Goal: Share content: Share content

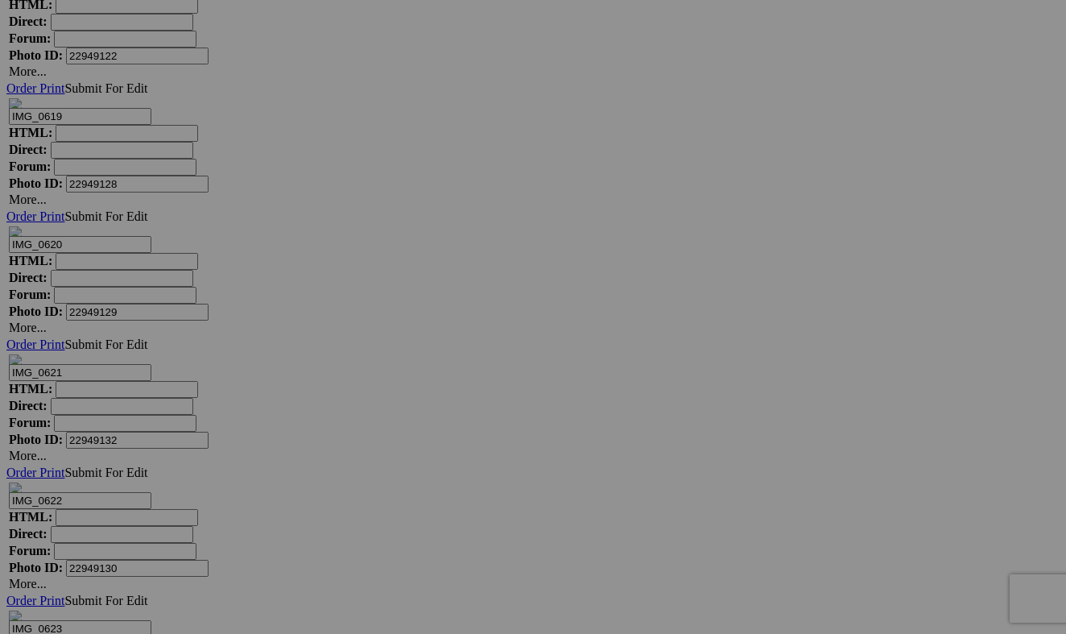
scroll to position [6252, 0]
drag, startPoint x: 310, startPoint y: 560, endPoint x: 399, endPoint y: 536, distance: 92.6
type input "2009 GMC SIERRA 2500 4X4 DIESEL"
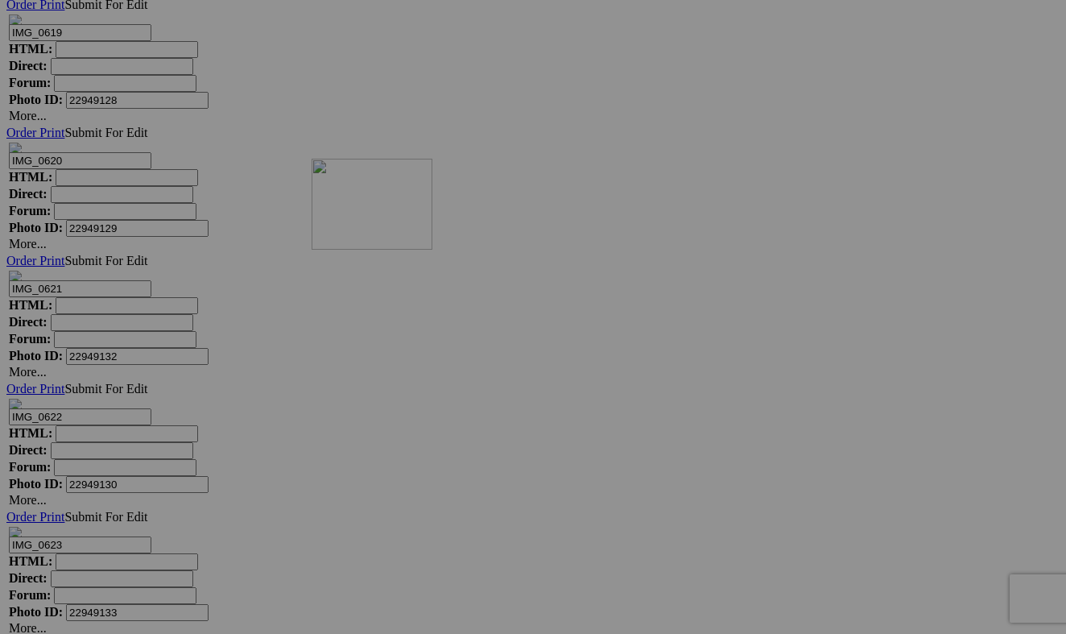
scroll to position [0, 0]
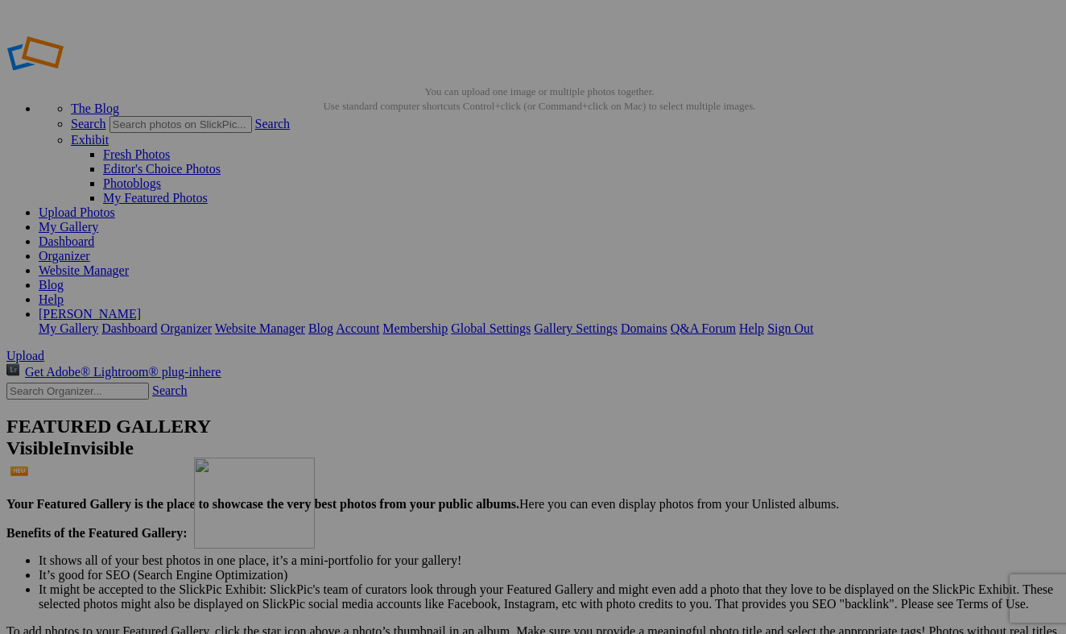
drag, startPoint x: 461, startPoint y: 366, endPoint x: 425, endPoint y: 575, distance: 212.3
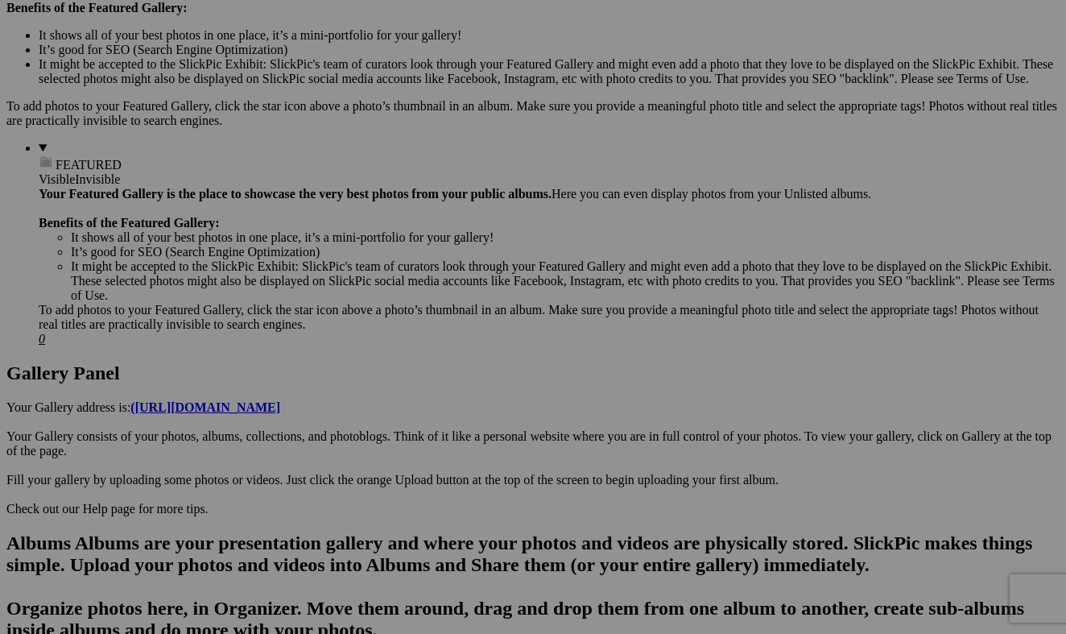
scroll to position [533, 0]
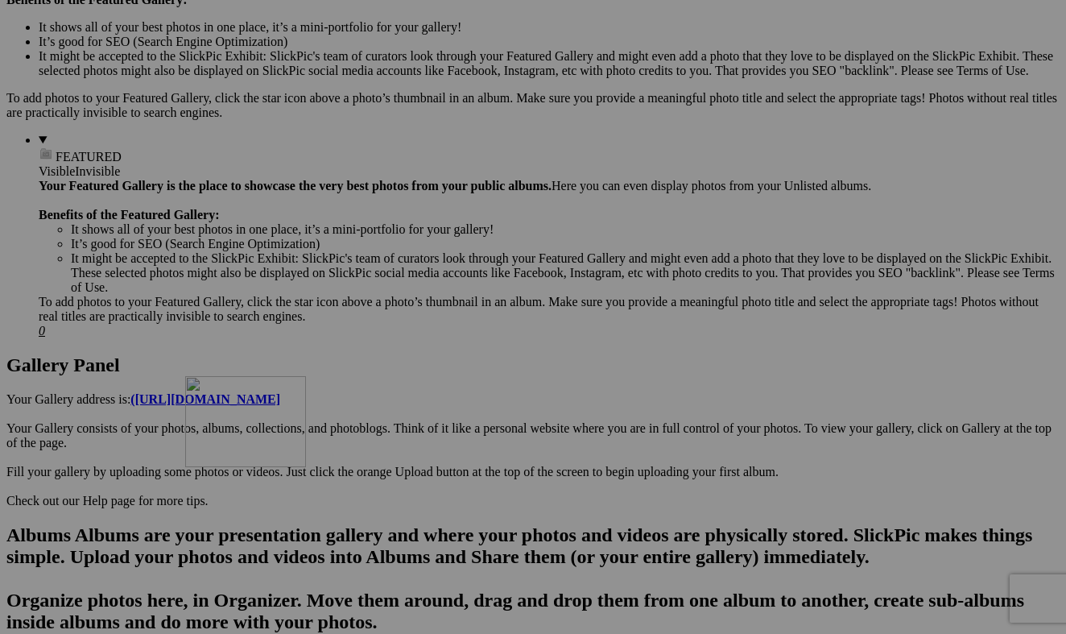
drag, startPoint x: 448, startPoint y: 148, endPoint x: 417, endPoint y: 516, distance: 369.3
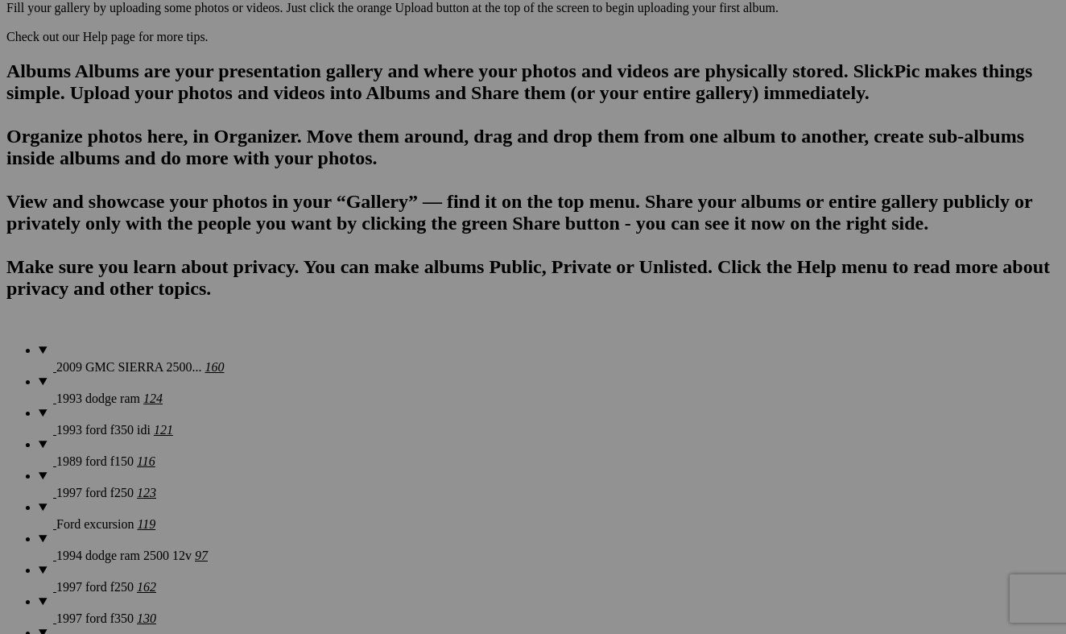
scroll to position [984, 0]
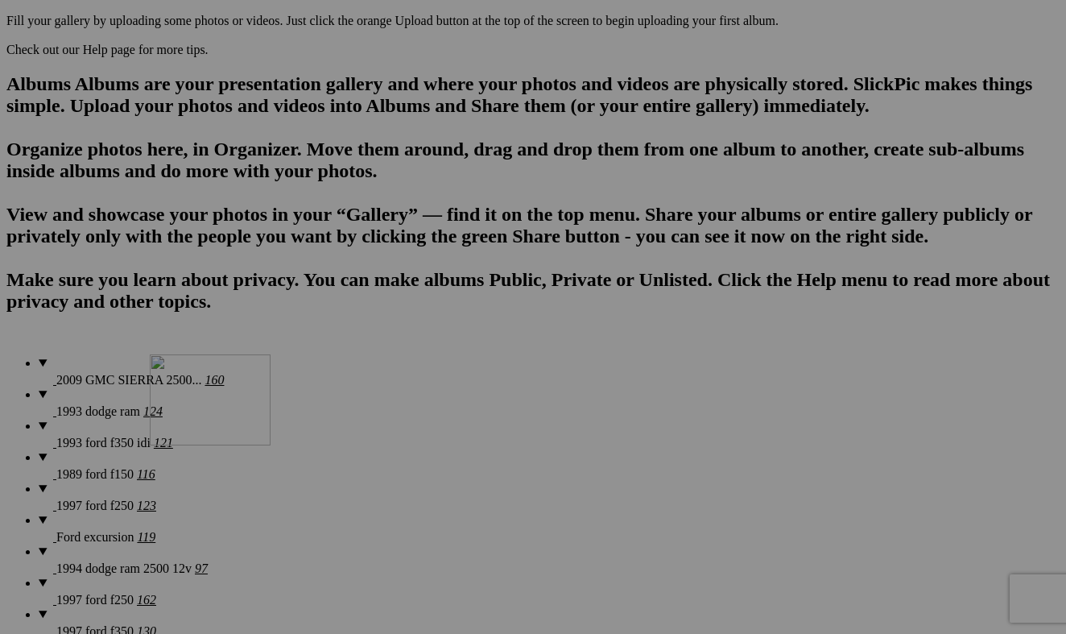
drag, startPoint x: 440, startPoint y: 103, endPoint x: 382, endPoint y: 494, distance: 395.0
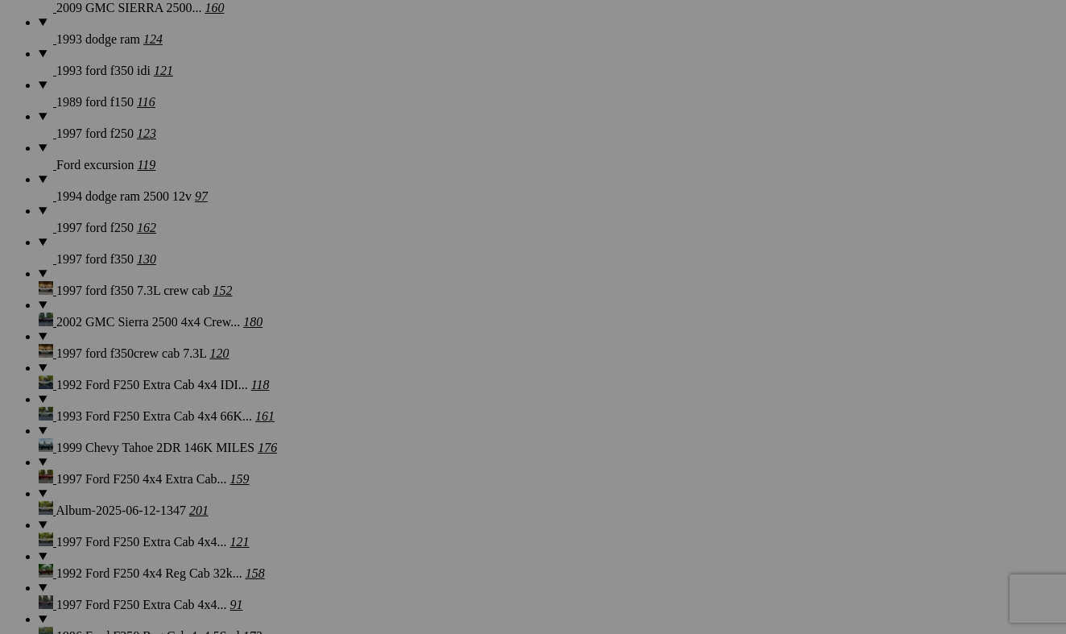
scroll to position [1429, 0]
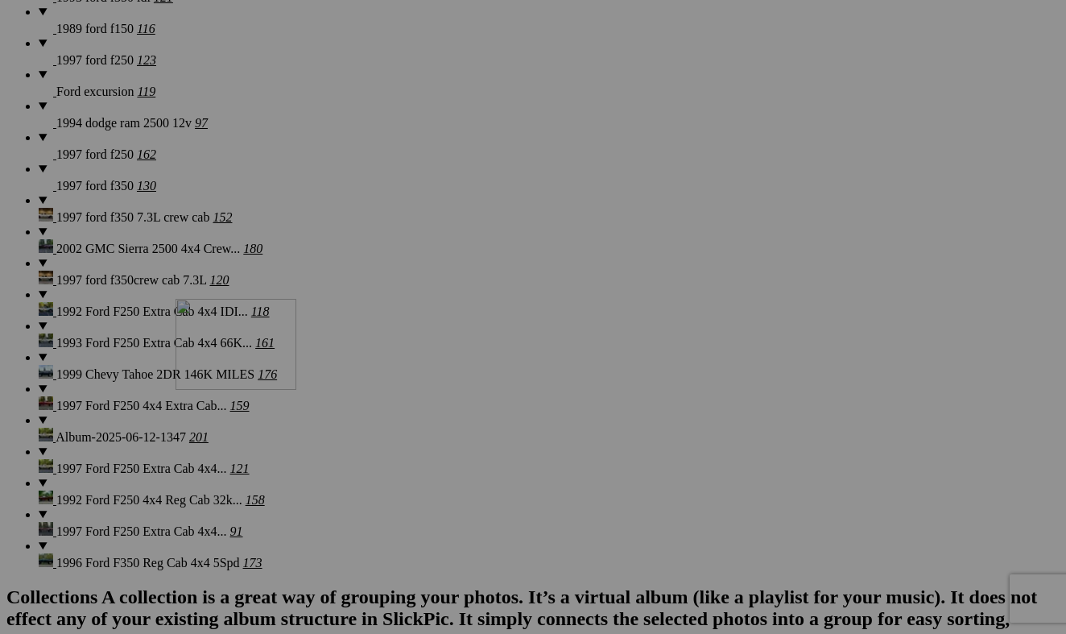
drag, startPoint x: 452, startPoint y: 85, endPoint x: 399, endPoint y: 455, distance: 373.3
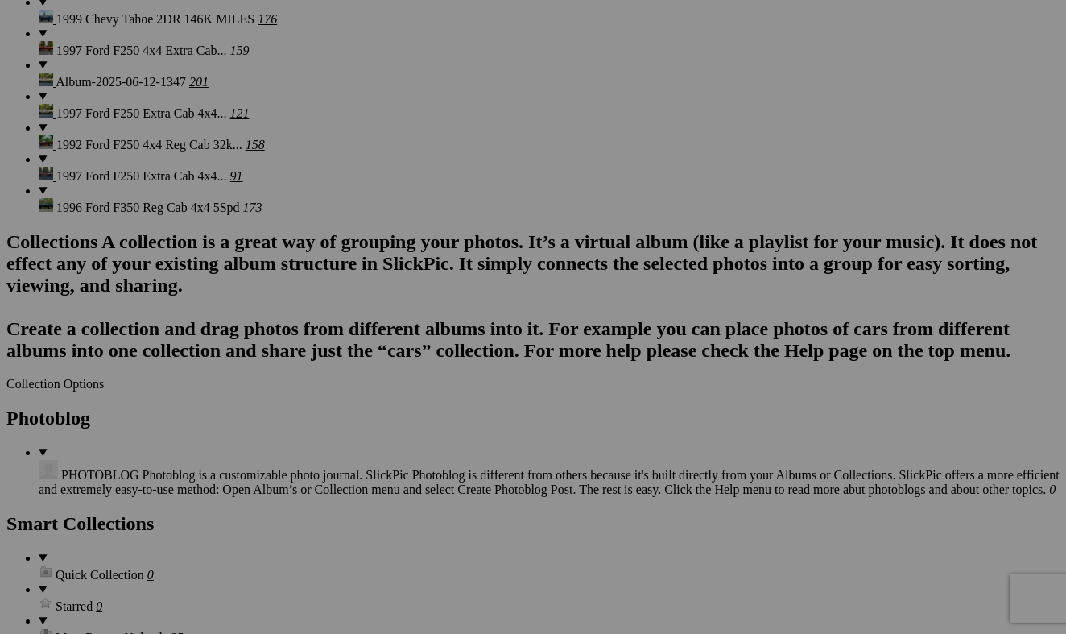
scroll to position [1811, 0]
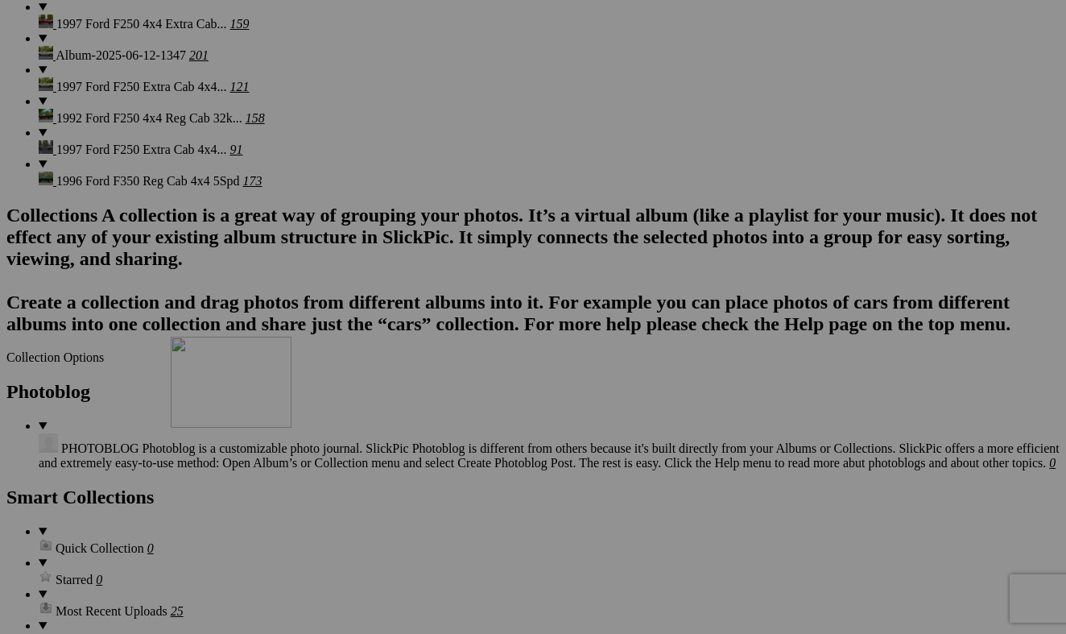
drag, startPoint x: 438, startPoint y: 105, endPoint x: 403, endPoint y: 478, distance: 374.5
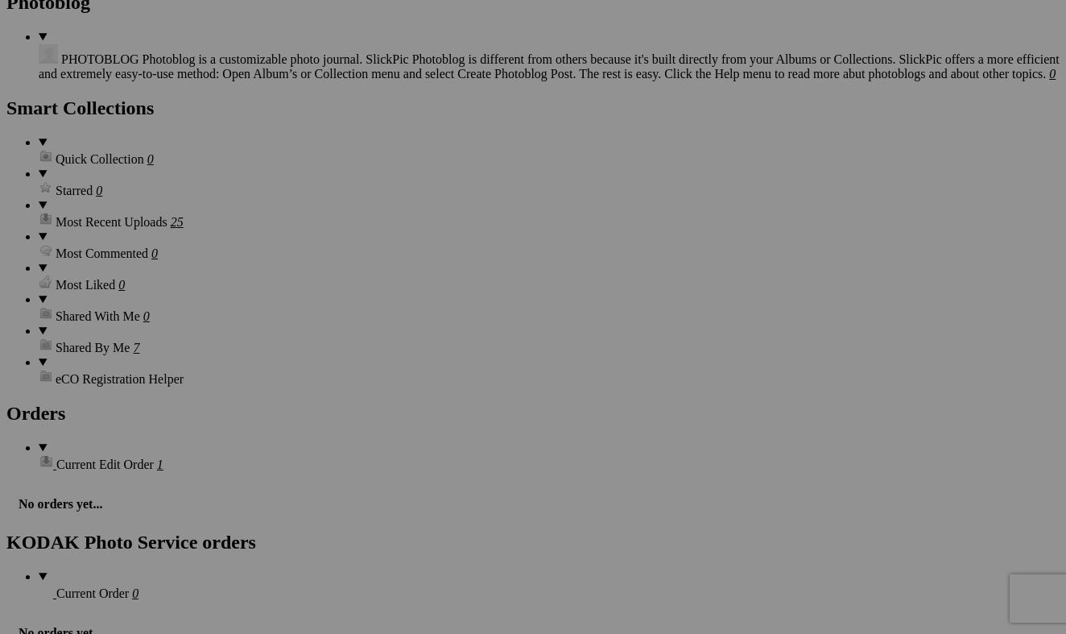
scroll to position [2203, 0]
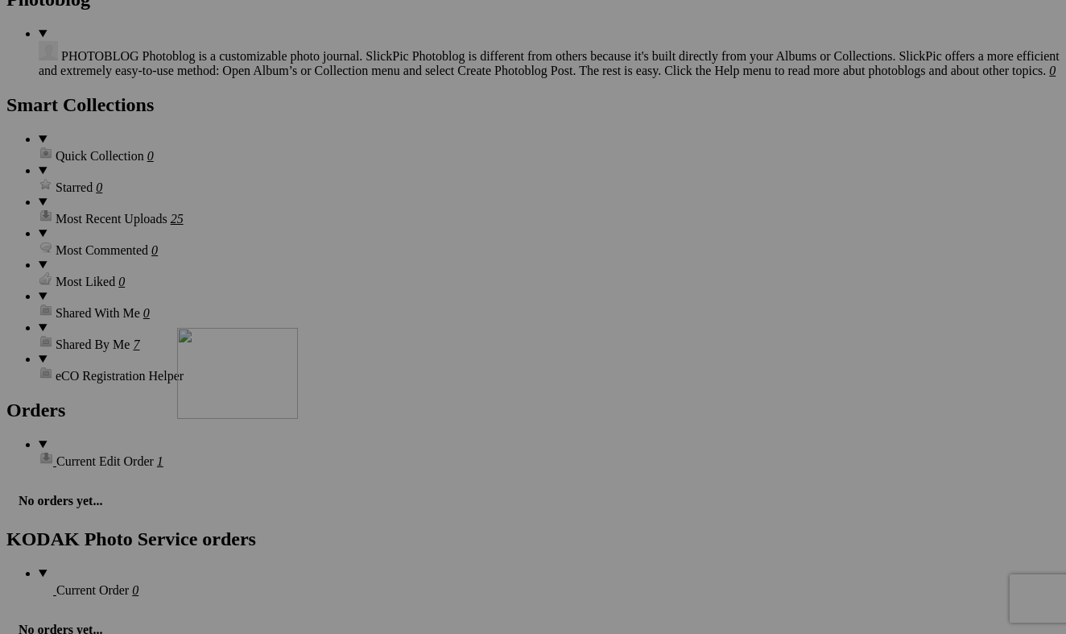
drag, startPoint x: 438, startPoint y: 122, endPoint x: 409, endPoint y: 468, distance: 346.7
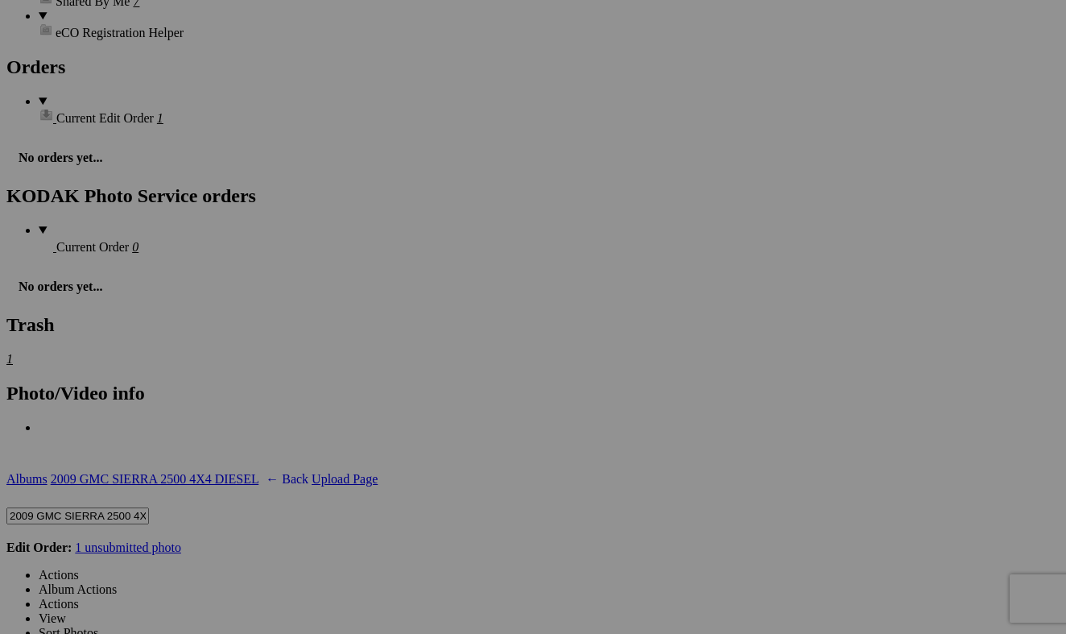
scroll to position [2545, 0]
drag, startPoint x: 437, startPoint y: 168, endPoint x: 544, endPoint y: 343, distance: 205.0
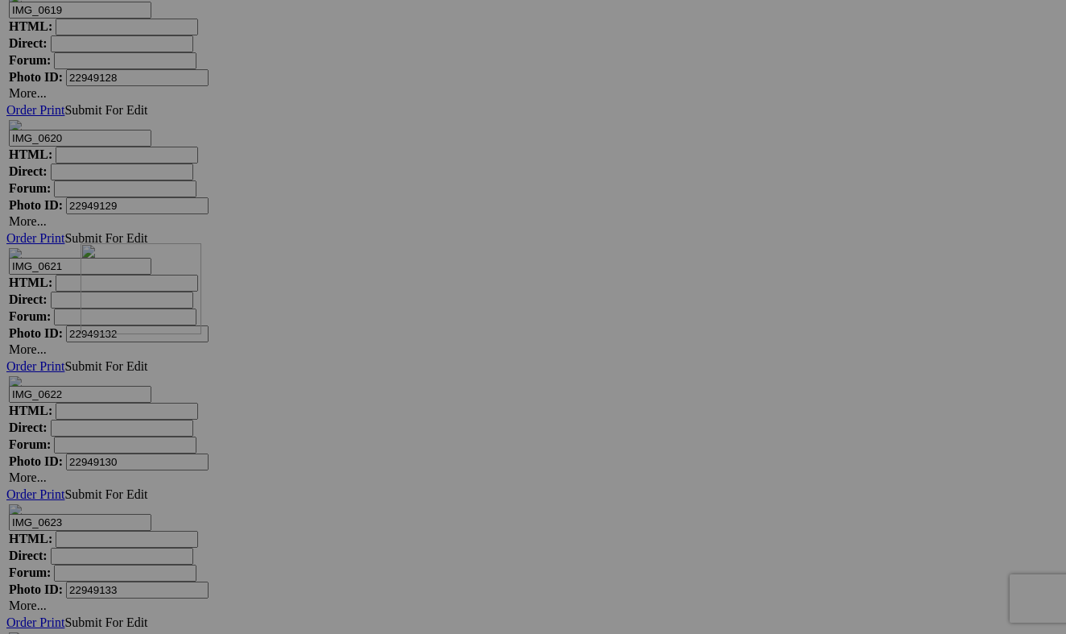
scroll to position [6305, 0]
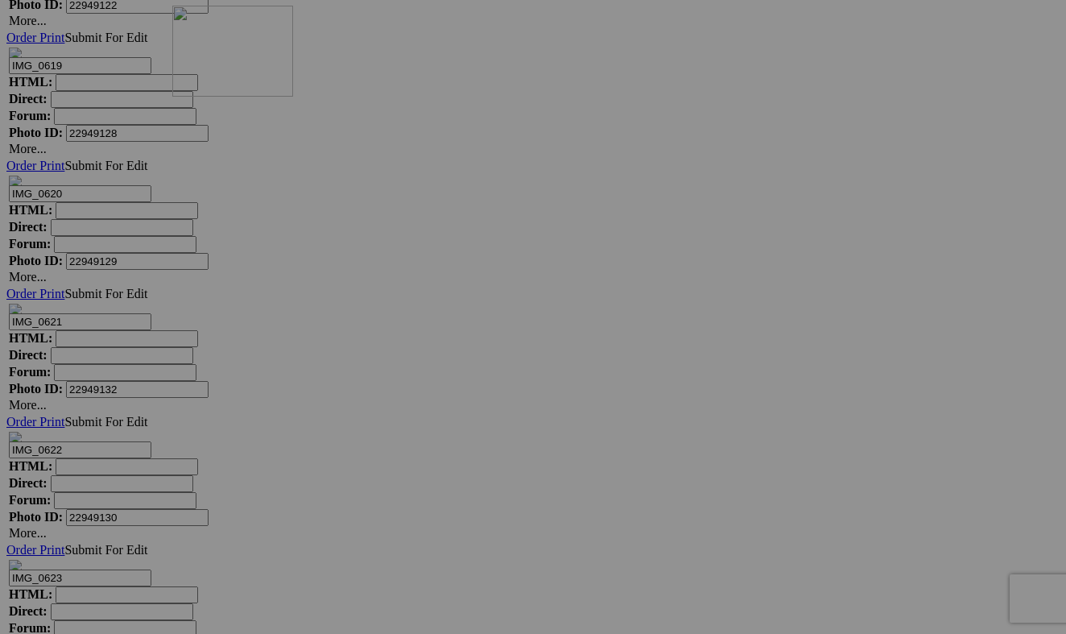
drag, startPoint x: 312, startPoint y: 445, endPoint x: 404, endPoint y: 146, distance: 312.8
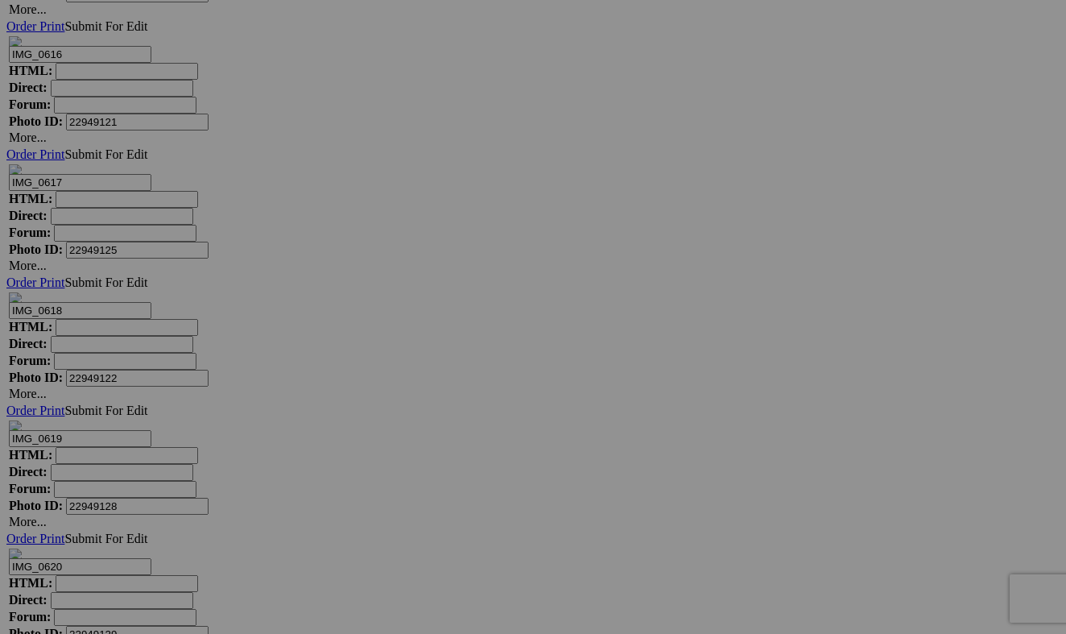
scroll to position [5924, 0]
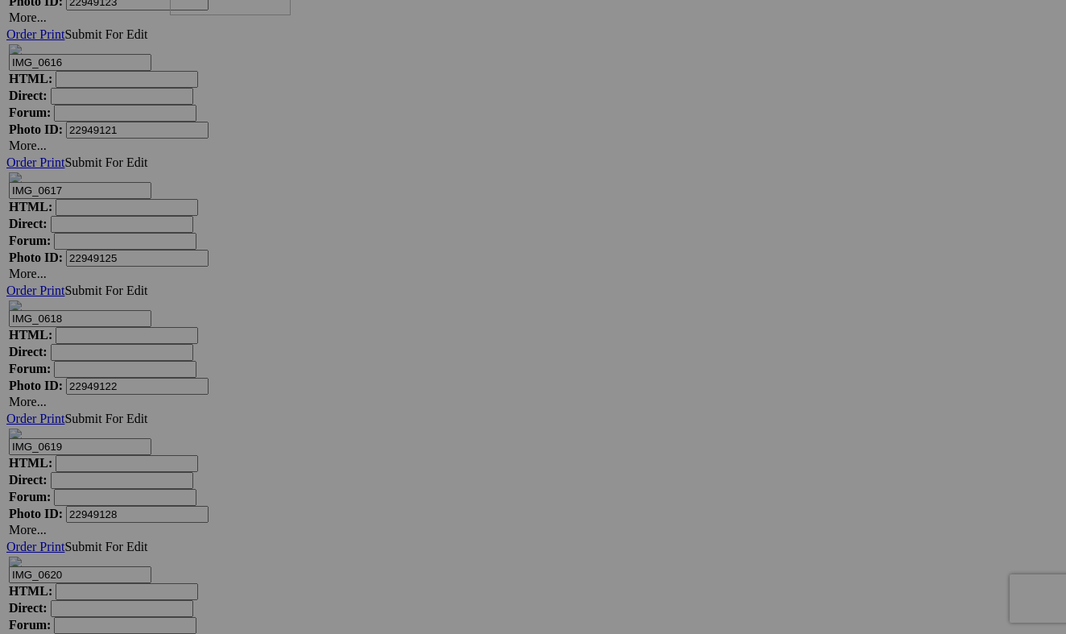
drag, startPoint x: 433, startPoint y: 475, endPoint x: 400, endPoint y: 75, distance: 401.6
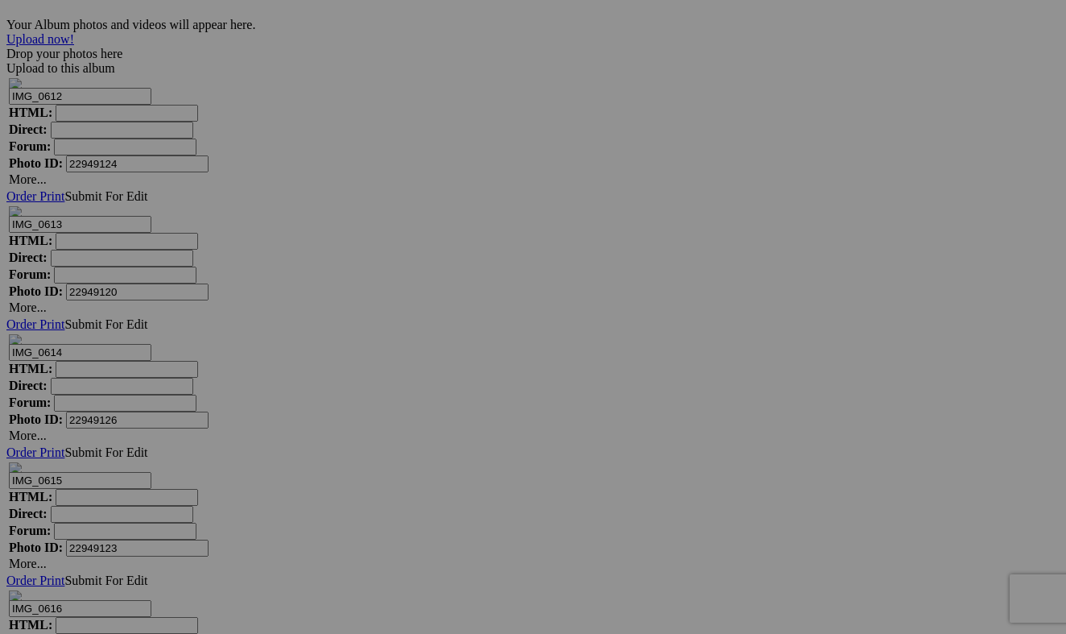
scroll to position [5375, 0]
drag, startPoint x: 444, startPoint y: 592, endPoint x: 399, endPoint y: 207, distance: 387.5
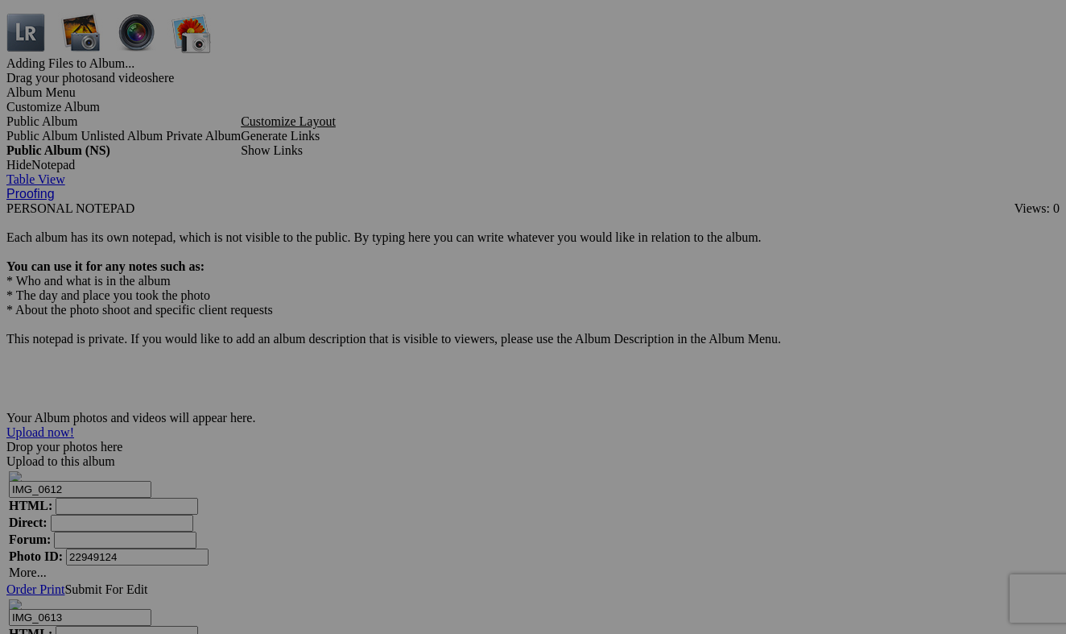
scroll to position [5006, 0]
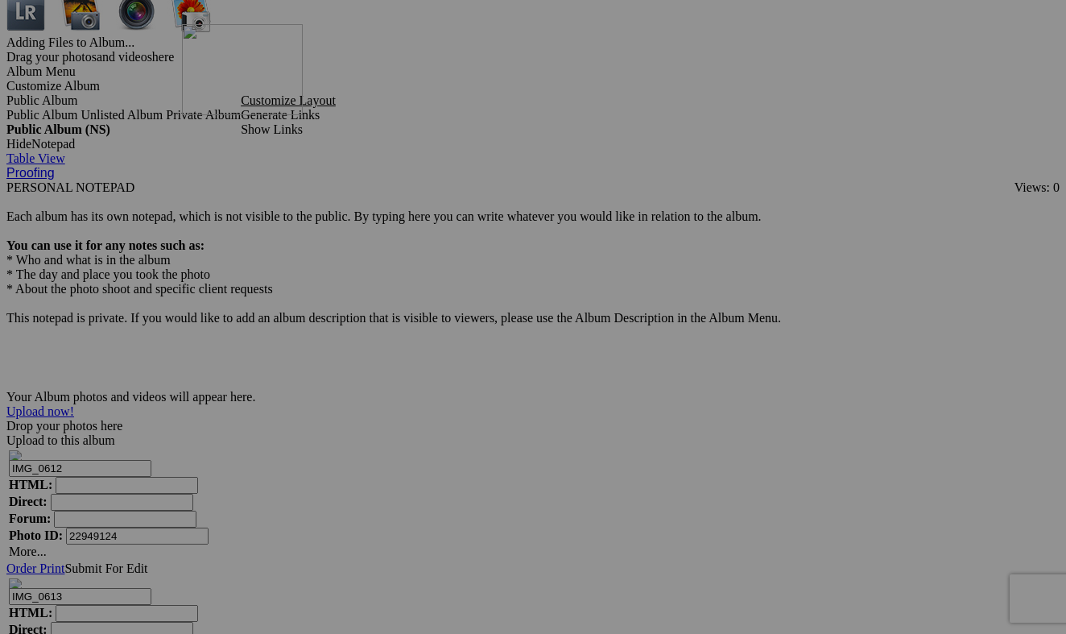
drag, startPoint x: 445, startPoint y: 560, endPoint x: 414, endPoint y: 164, distance: 397.4
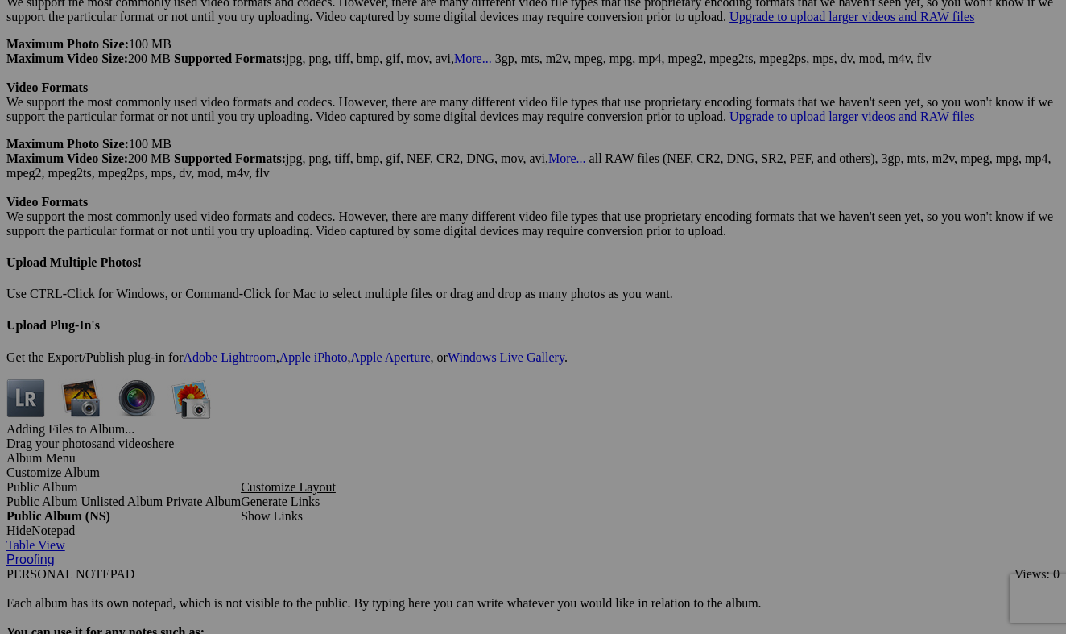
scroll to position [4619, 0]
drag, startPoint x: 440, startPoint y: 537, endPoint x: 393, endPoint y: 188, distance: 352.6
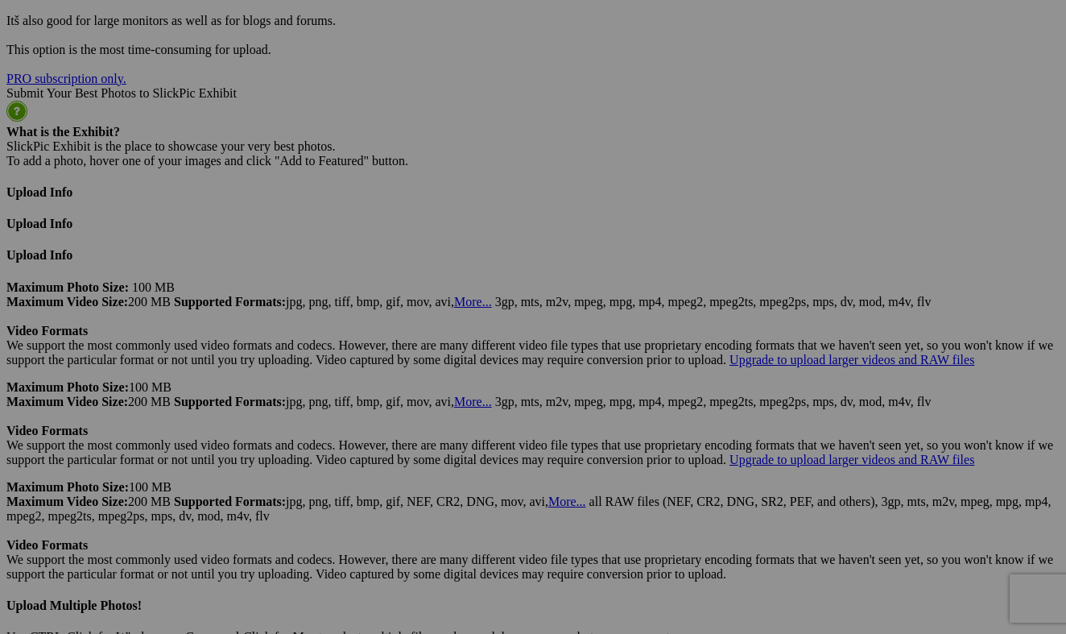
scroll to position [4241, 0]
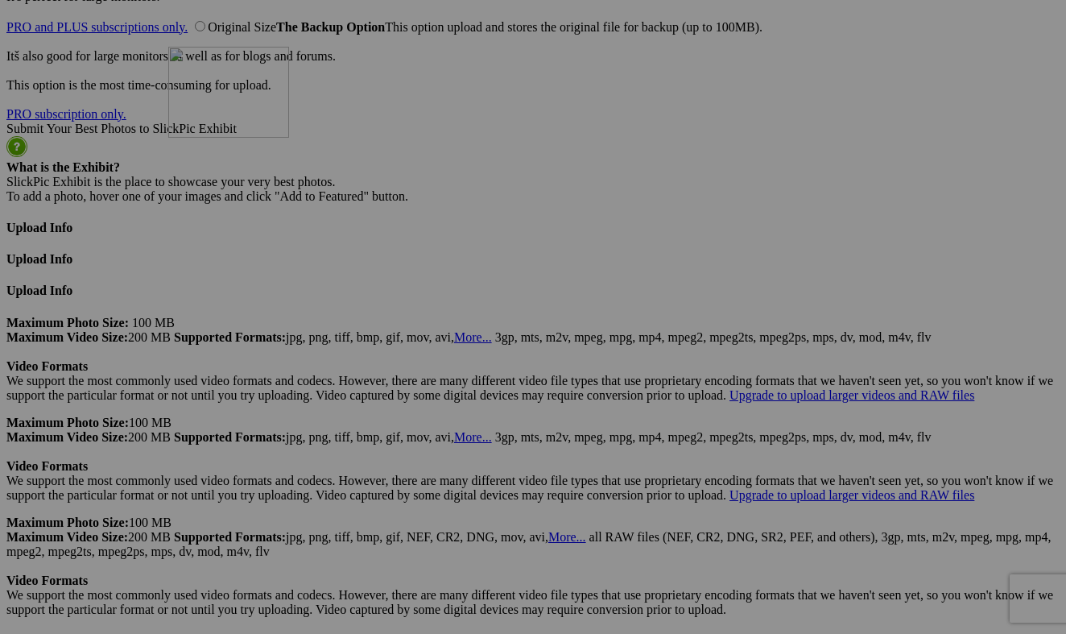
drag, startPoint x: 432, startPoint y: 516, endPoint x: 400, endPoint y: 184, distance: 333.3
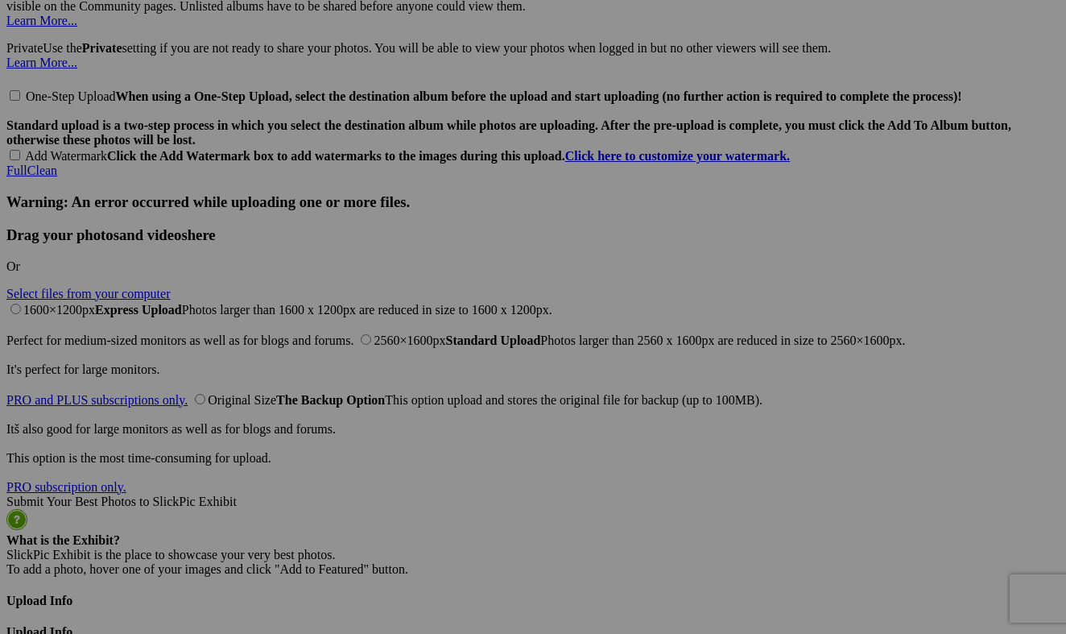
scroll to position [3826, 0]
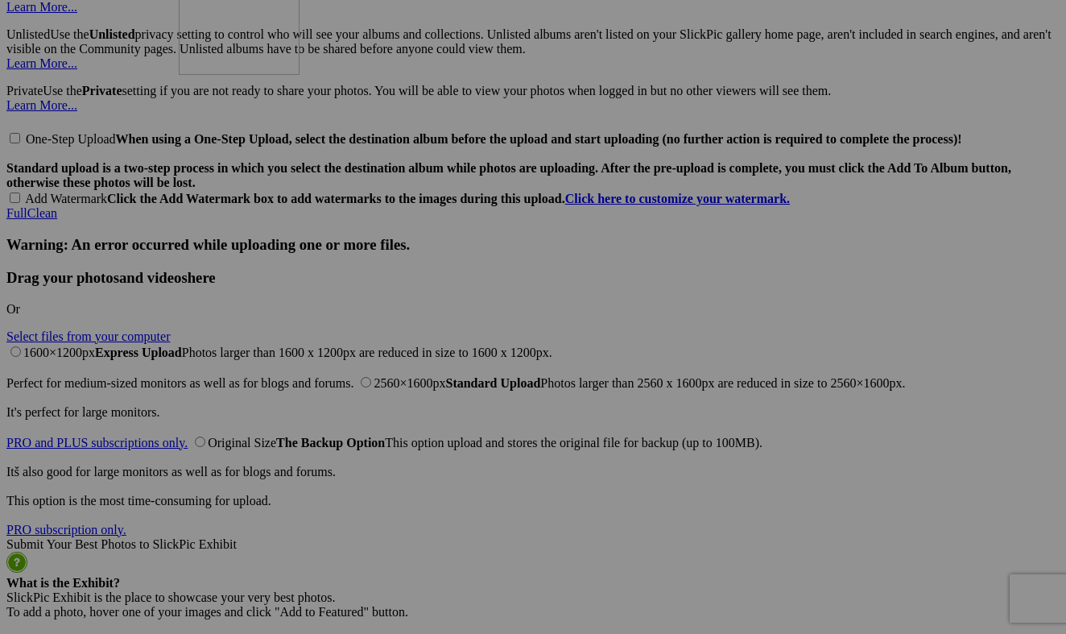
drag, startPoint x: 453, startPoint y: 524, endPoint x: 411, endPoint y: 124, distance: 402.5
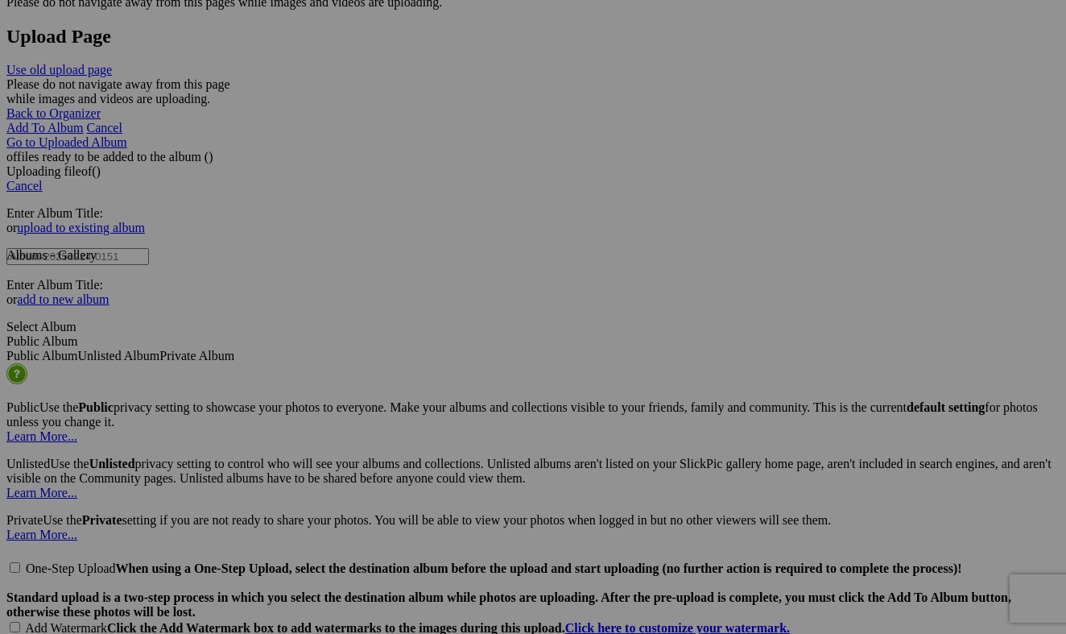
scroll to position [3400, 0]
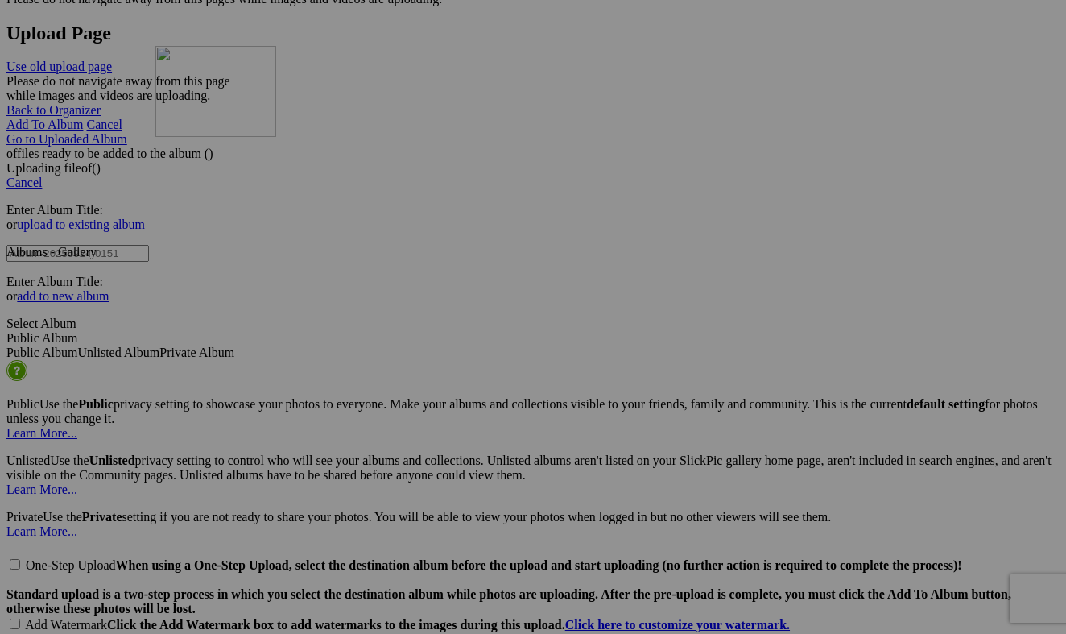
drag, startPoint x: 440, startPoint y: 549, endPoint x: 387, endPoint y: 186, distance: 367.0
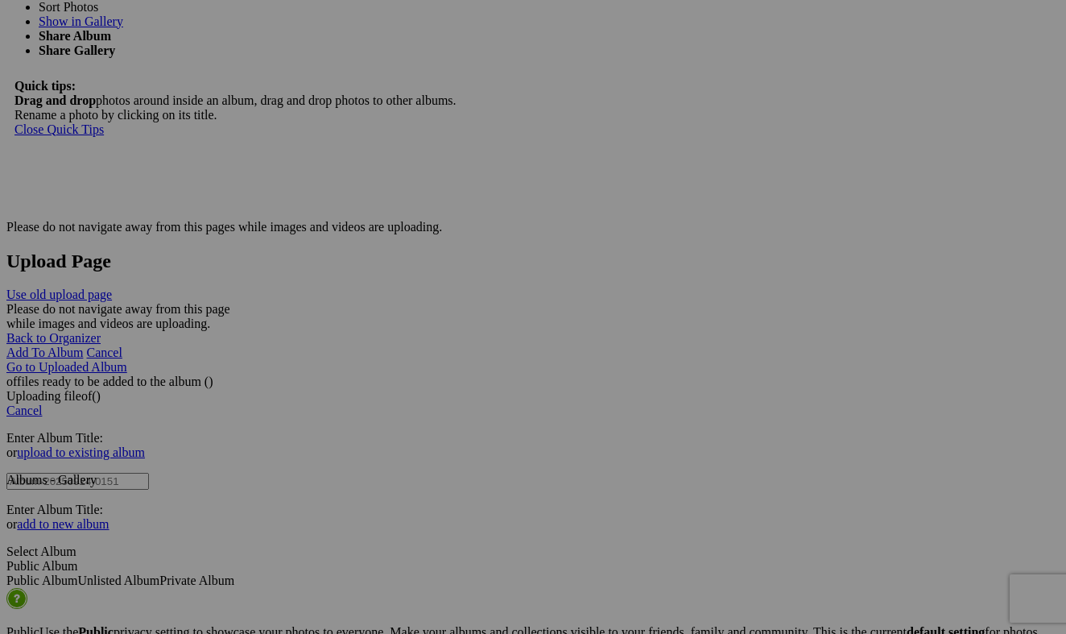
scroll to position [2982, 0]
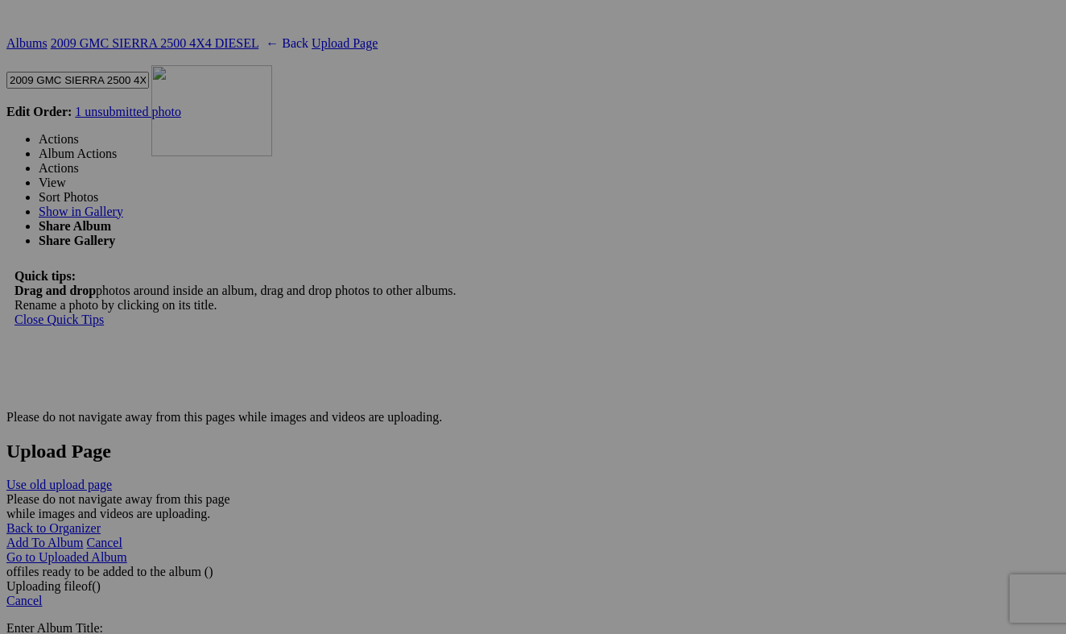
drag, startPoint x: 441, startPoint y: 551, endPoint x: 383, endPoint y: 205, distance: 350.3
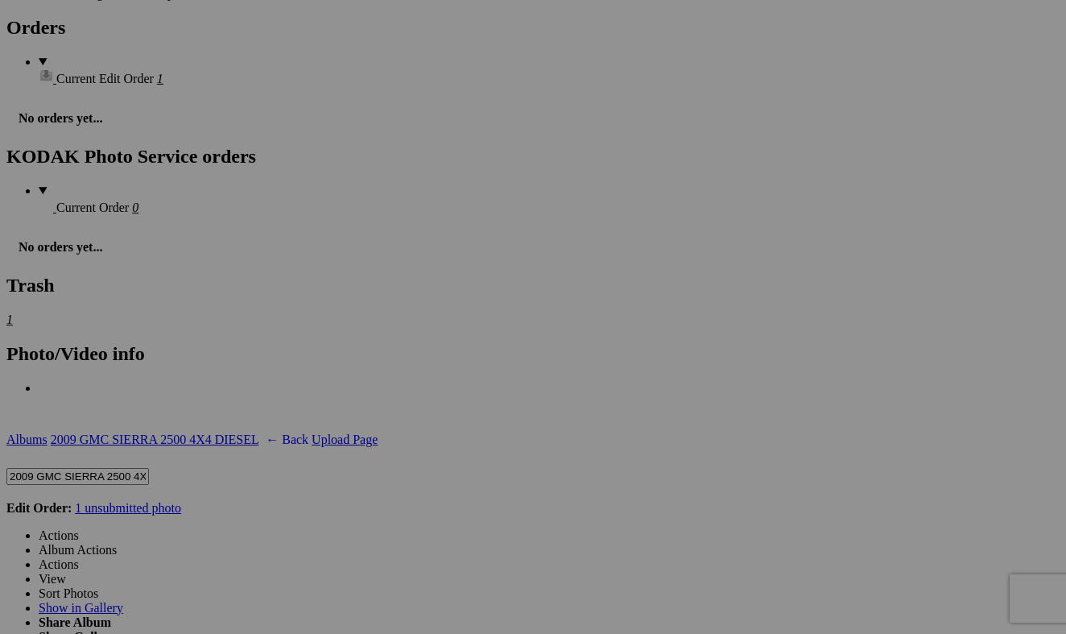
scroll to position [2582, 0]
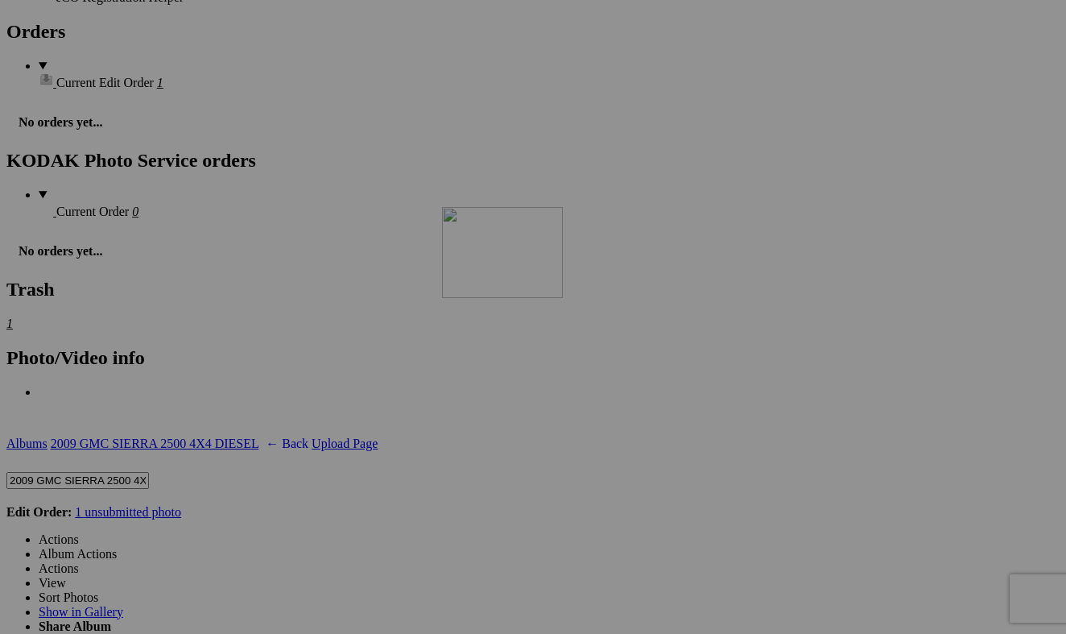
drag, startPoint x: 441, startPoint y: 549, endPoint x: 677, endPoint y: 343, distance: 313.3
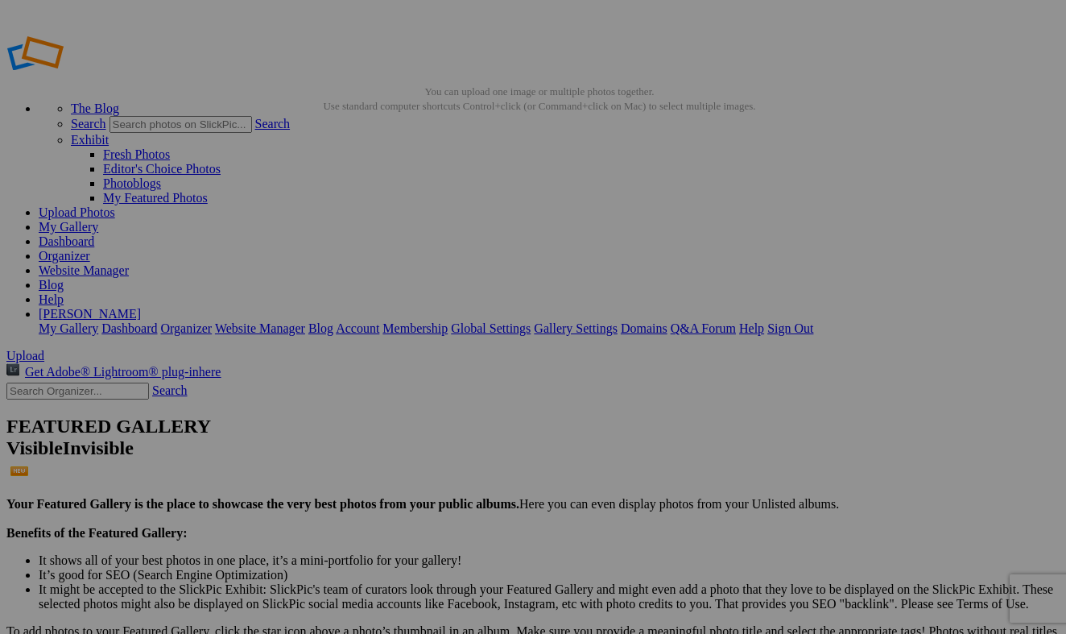
scroll to position [0, 0]
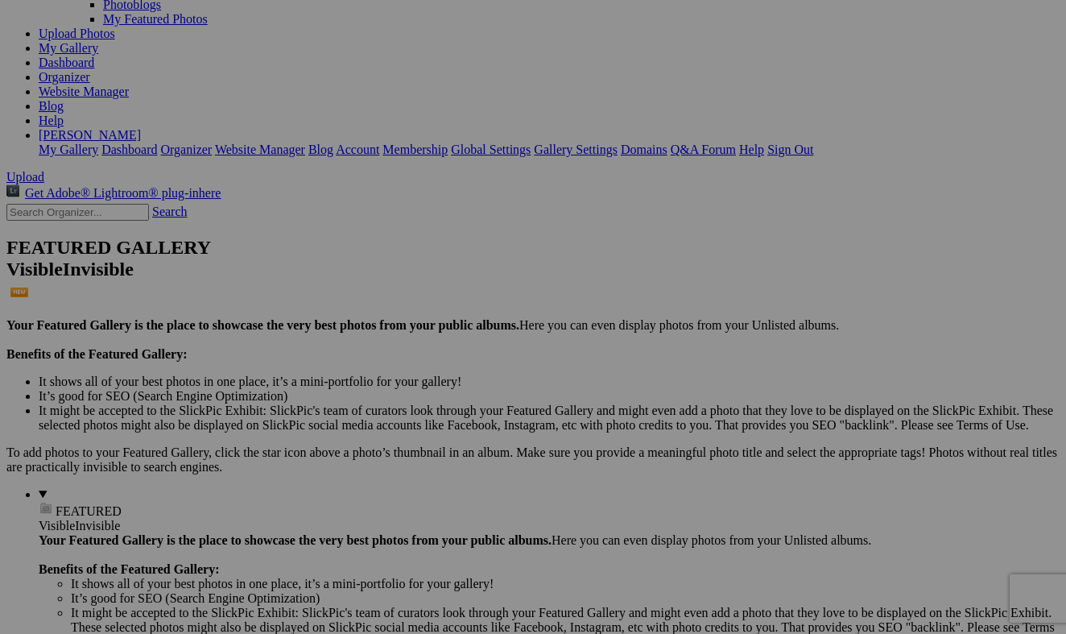
scroll to position [283, 0]
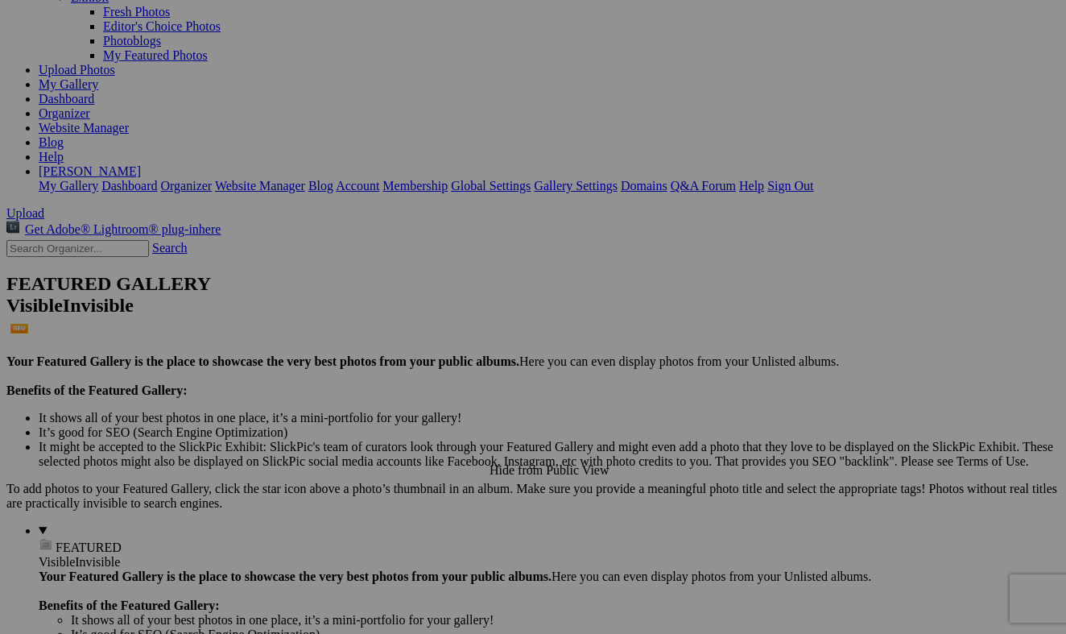
scroll to position [136, 0]
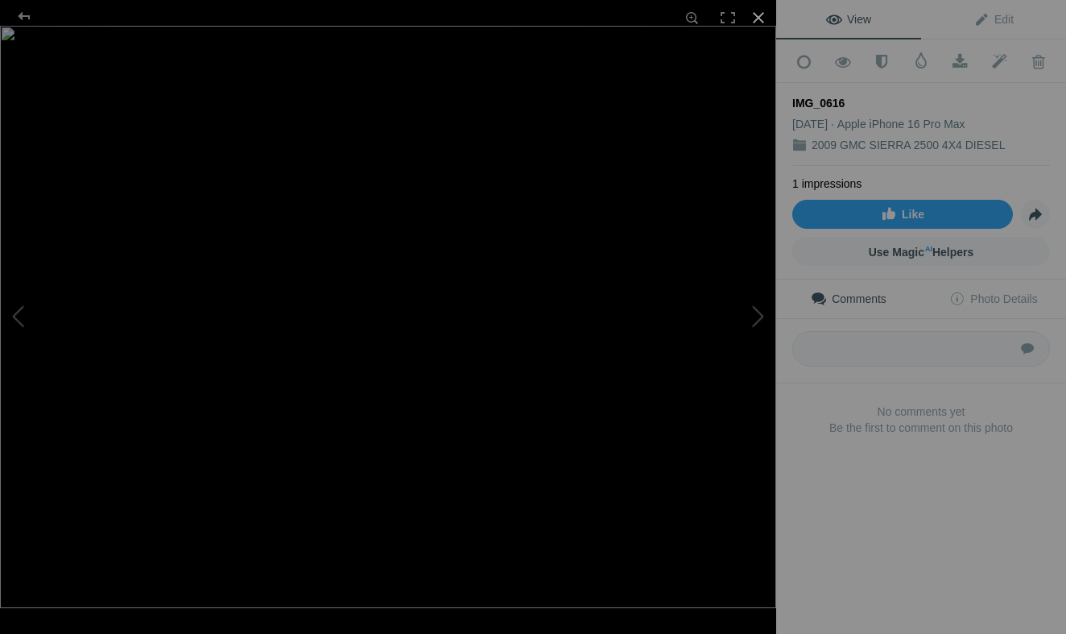
click at [758, 20] on div at bounding box center [758, 17] width 35 height 35
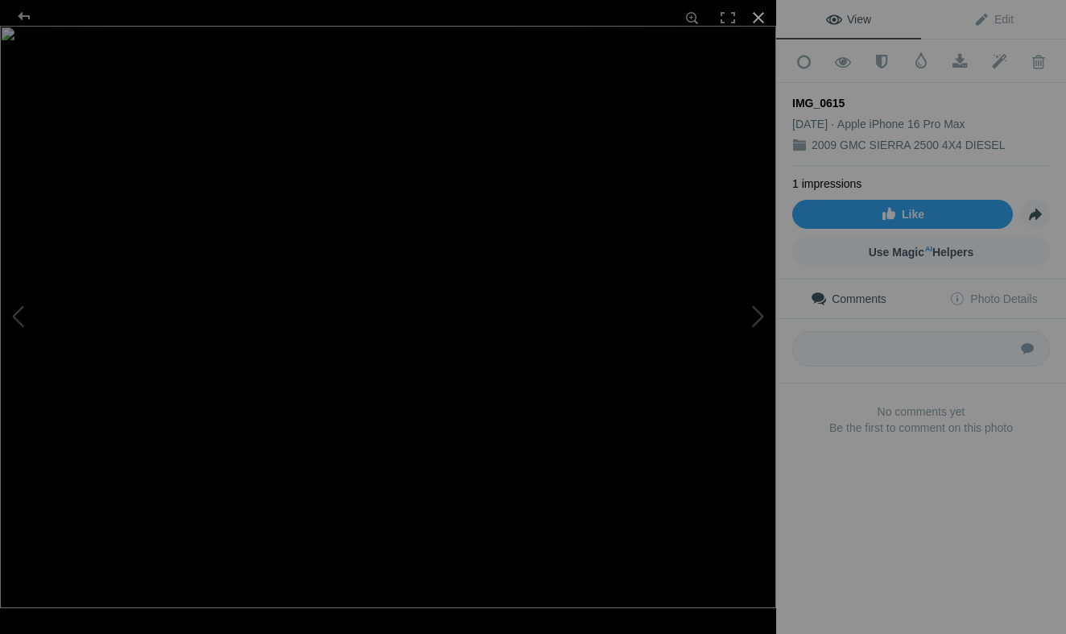
click at [759, 15] on div at bounding box center [758, 17] width 35 height 35
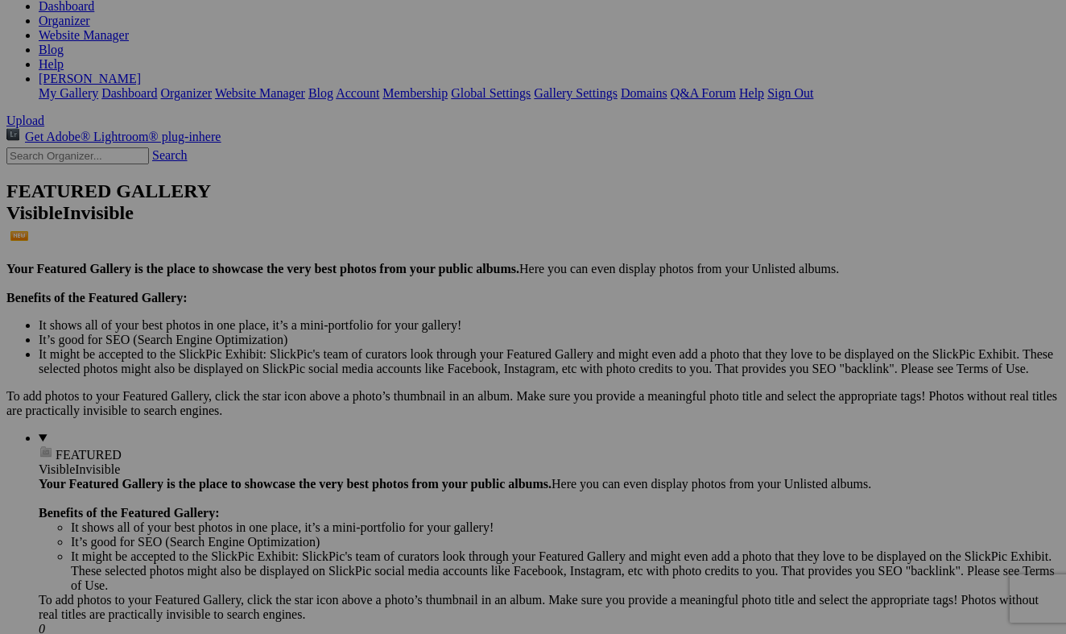
scroll to position [271, 0]
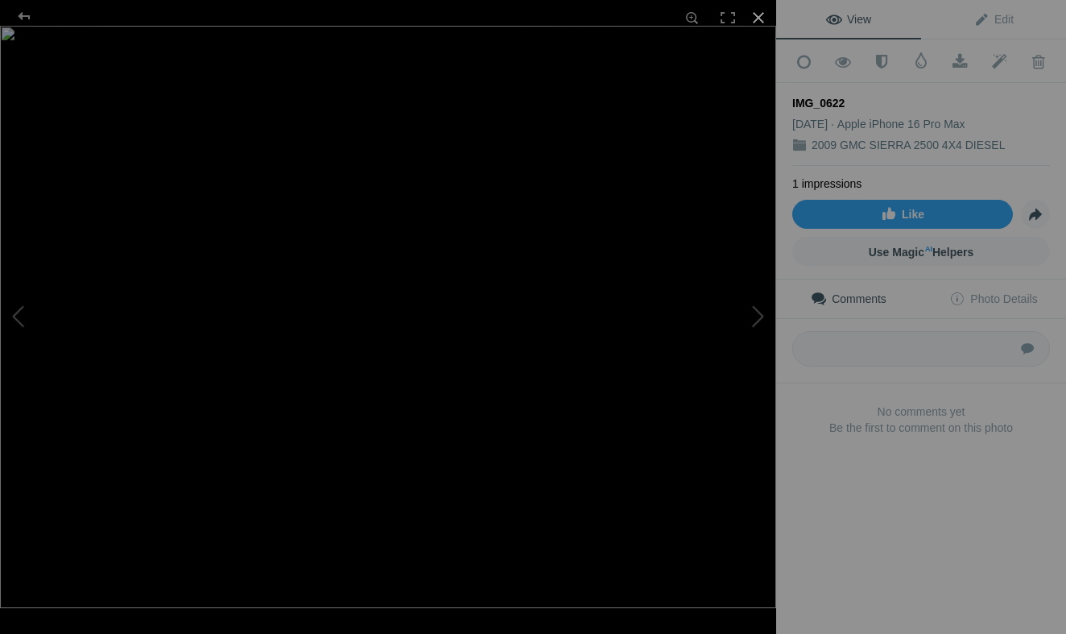
click at [761, 19] on div at bounding box center [758, 17] width 35 height 35
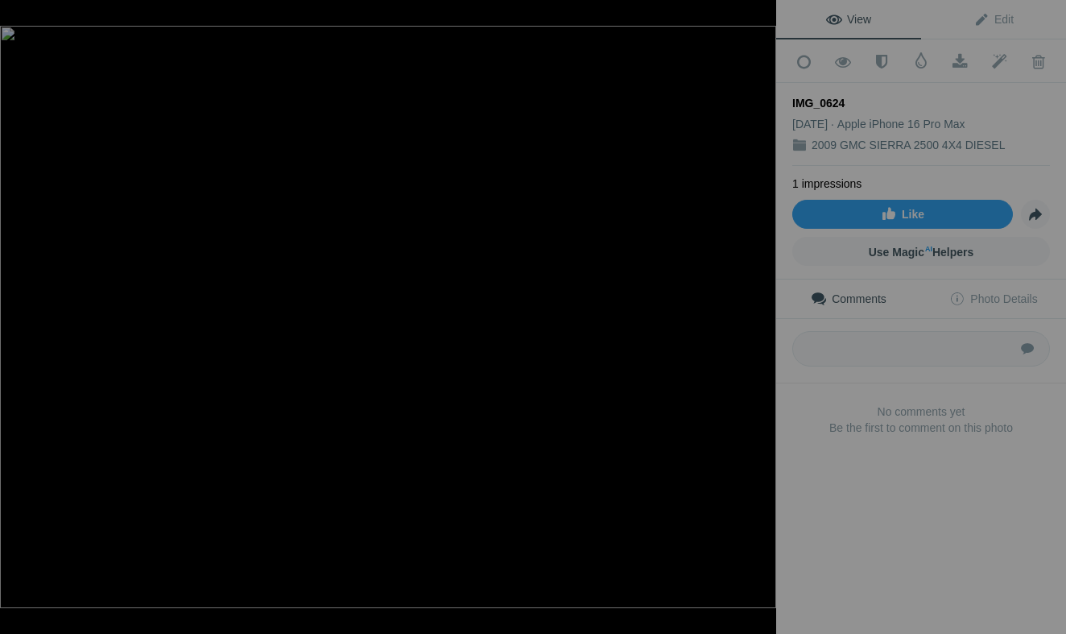
click at [758, 19] on div at bounding box center [758, 17] width 35 height 35
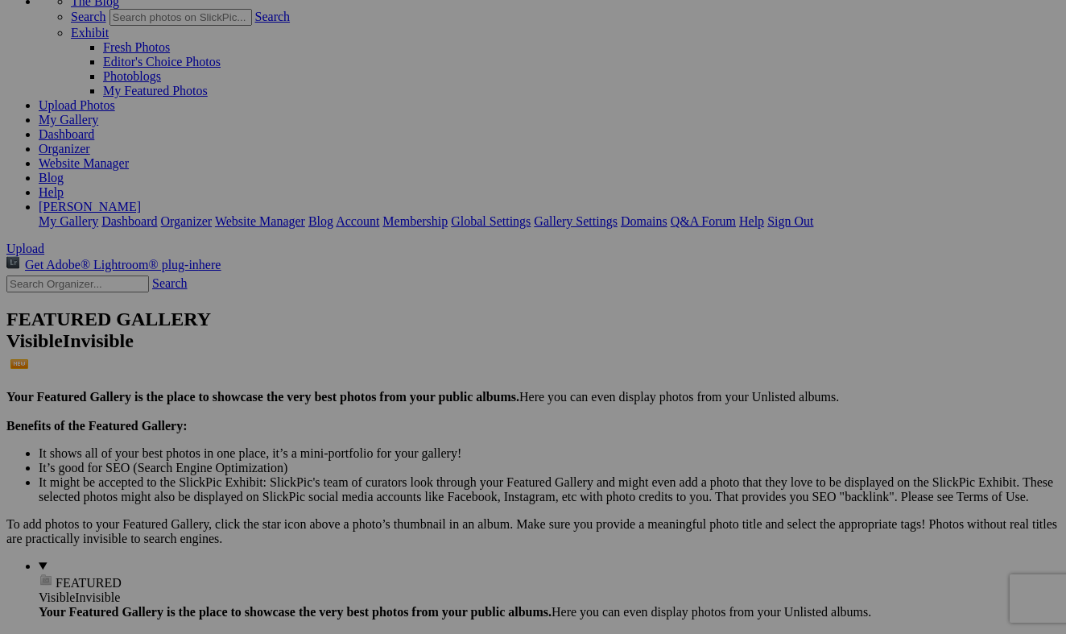
scroll to position [120, 0]
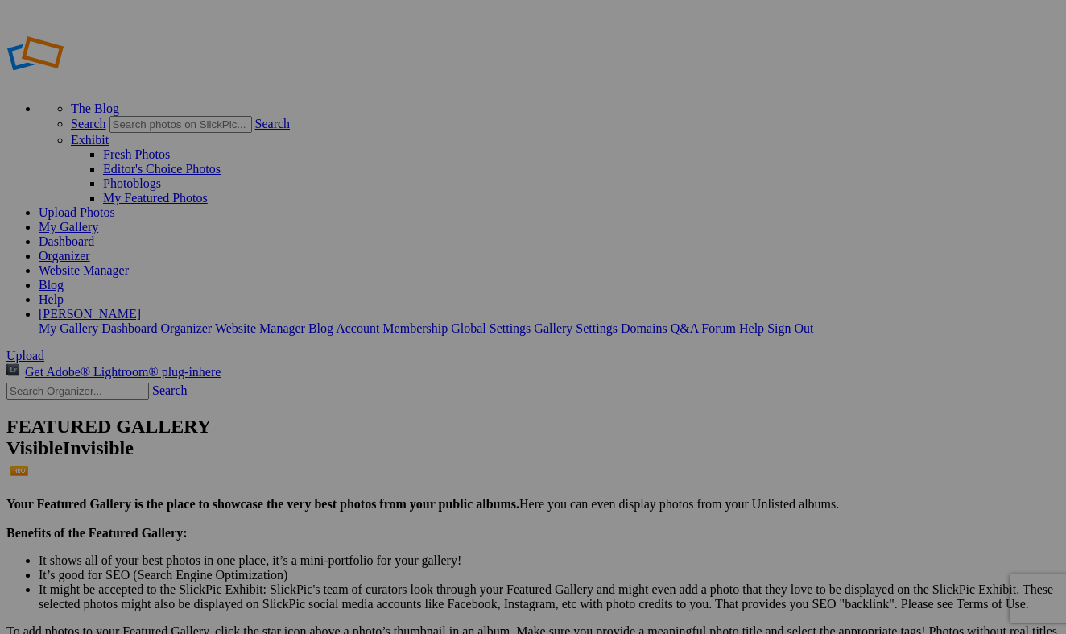
scroll to position [0, 0]
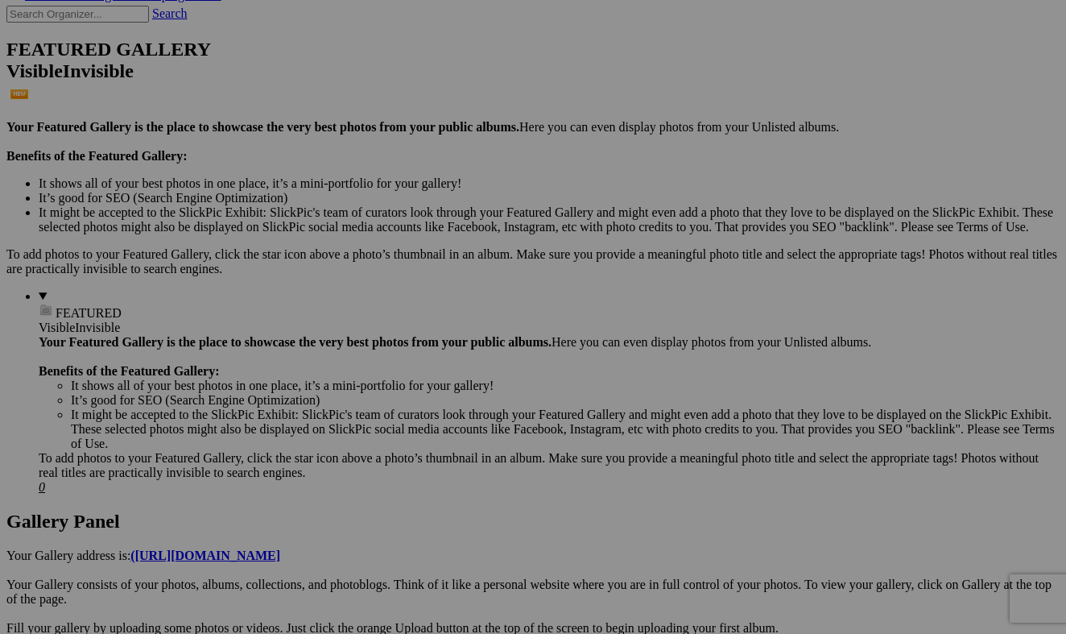
scroll to position [376, 0]
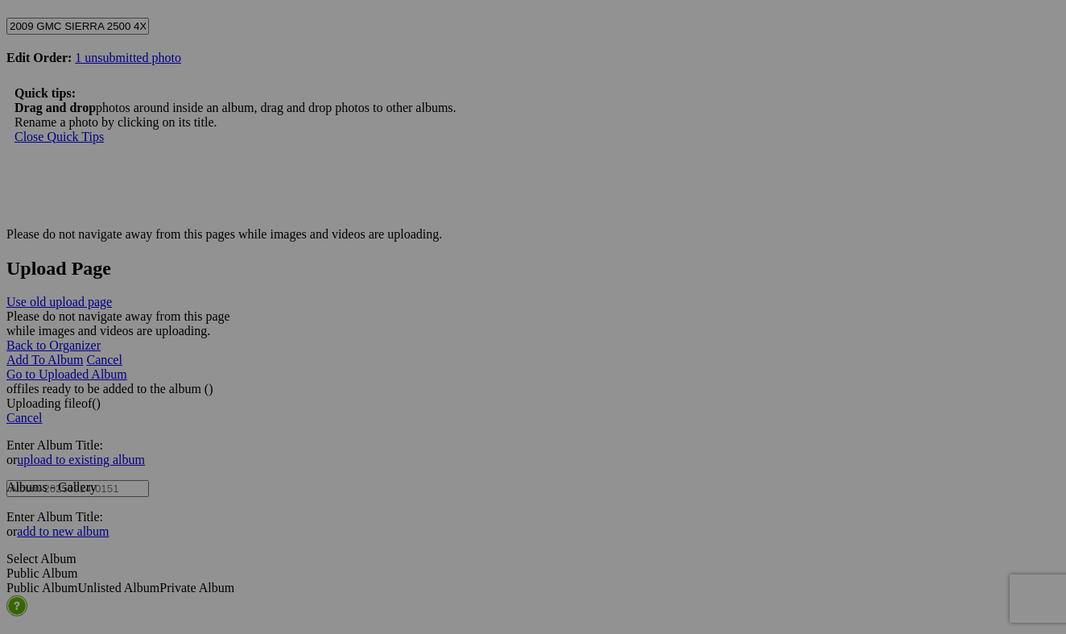
scroll to position [3038, 0]
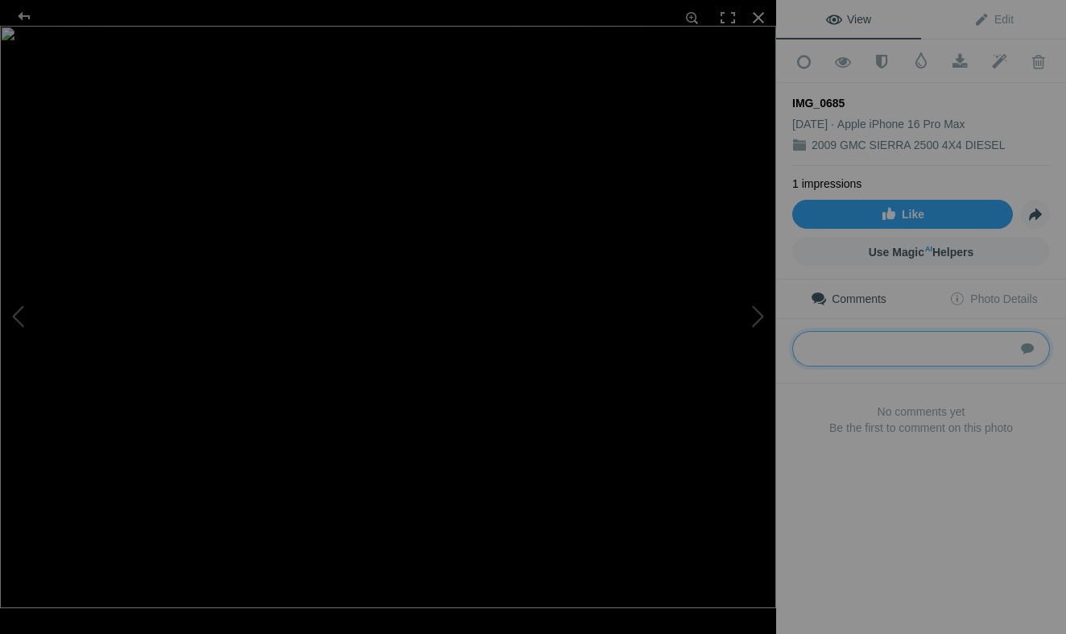
click at [832, 348] on textarea at bounding box center [921, 348] width 258 height 35
drag, startPoint x: 936, startPoint y: 344, endPoint x: 802, endPoint y: 341, distance: 133.7
click at [802, 341] on textarea at bounding box center [921, 348] width 258 height 35
type textarea "[US_VEHICLE_IDENTIFICATION_NUMBER]"
click at [949, 511] on div "View Edit Add to Quick Collection Remove from Quick Collection Hide from Public…" at bounding box center [921, 317] width 290 height 634
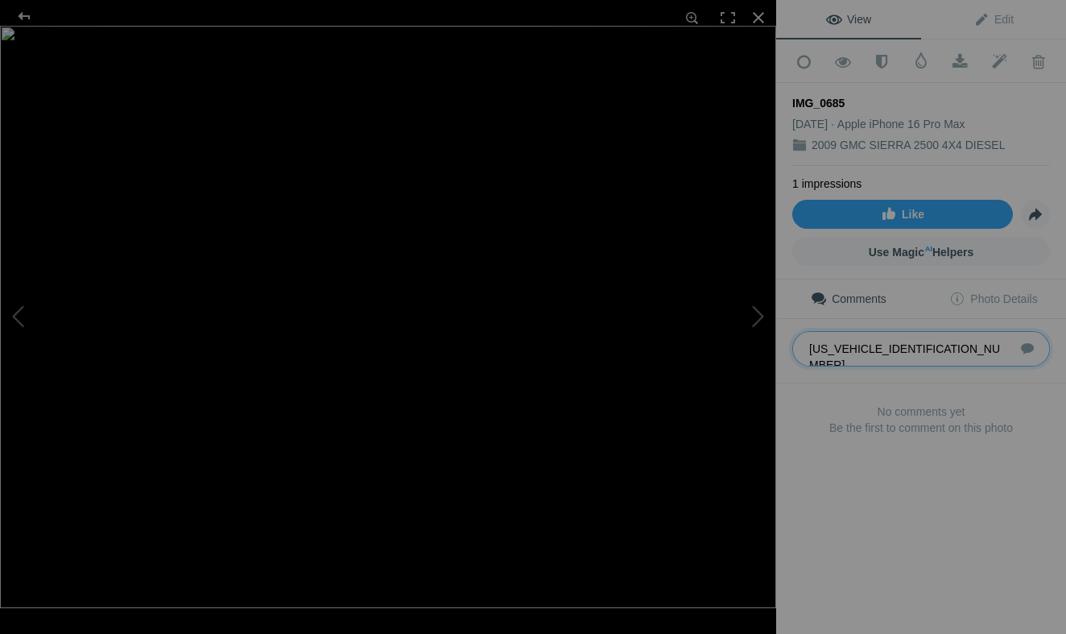
click at [910, 352] on textarea at bounding box center [921, 348] width 258 height 35
click at [761, 19] on div at bounding box center [758, 17] width 35 height 35
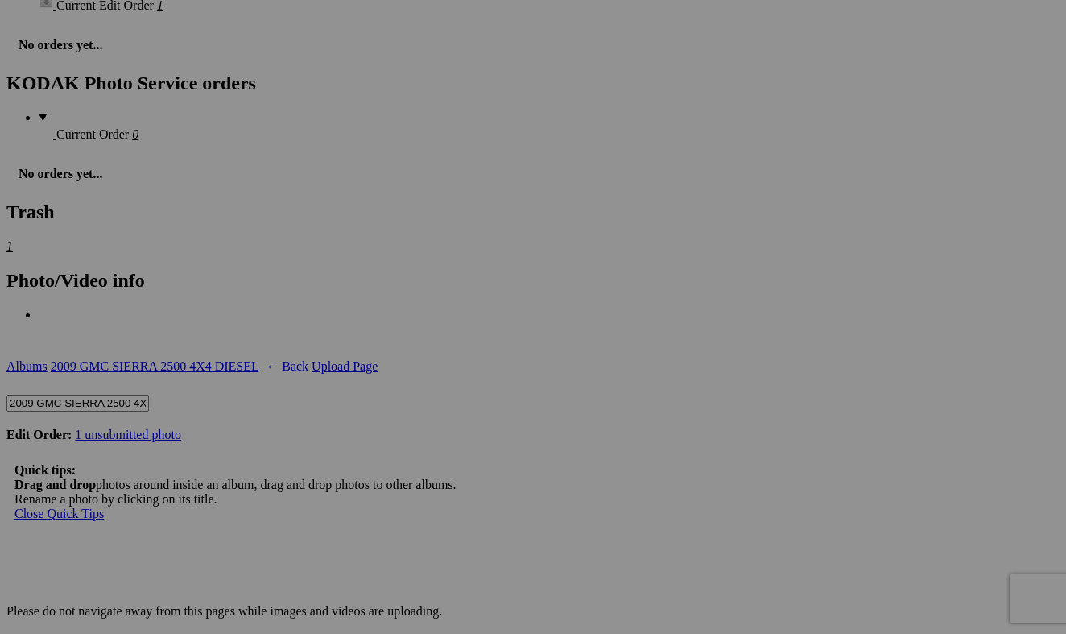
scroll to position [2640, 0]
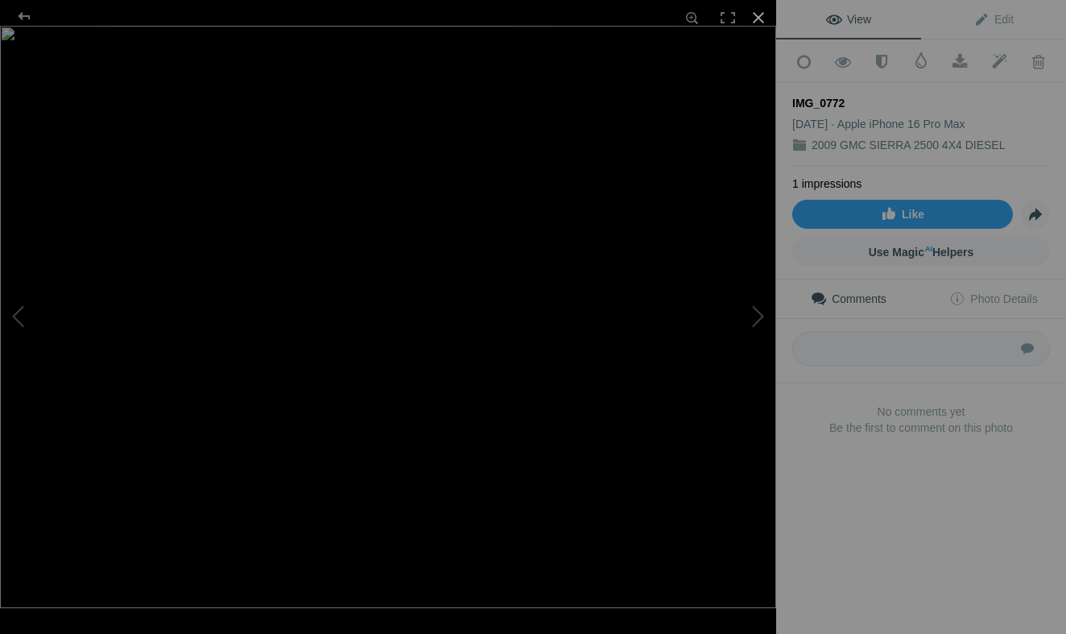
click at [761, 18] on div at bounding box center [758, 17] width 35 height 35
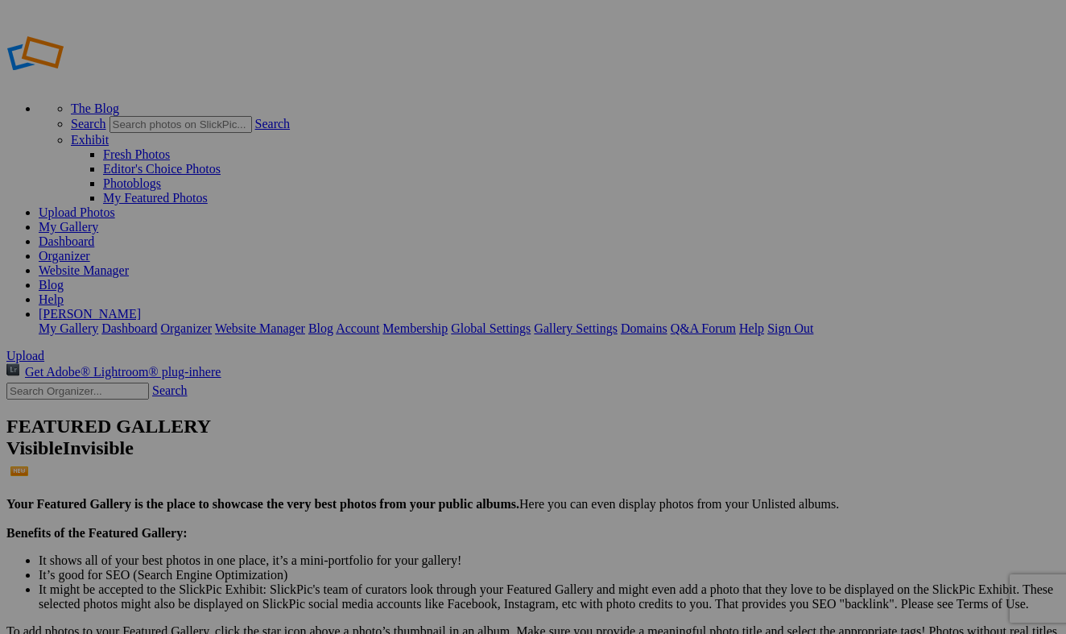
scroll to position [0, 0]
